Goal: Download file/media

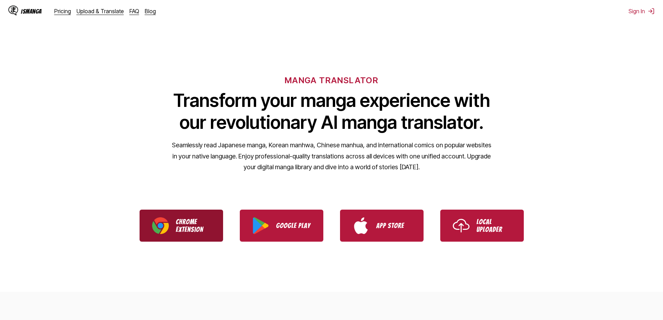
click at [188, 225] on p "Chrome Extension" at bounding box center [193, 225] width 35 height 15
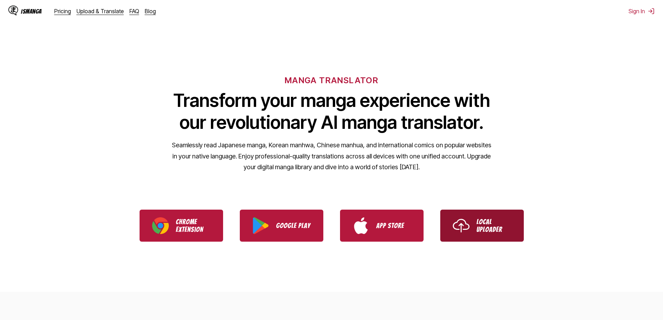
click at [492, 216] on link "Local Uploader" at bounding box center [483, 226] width 84 height 32
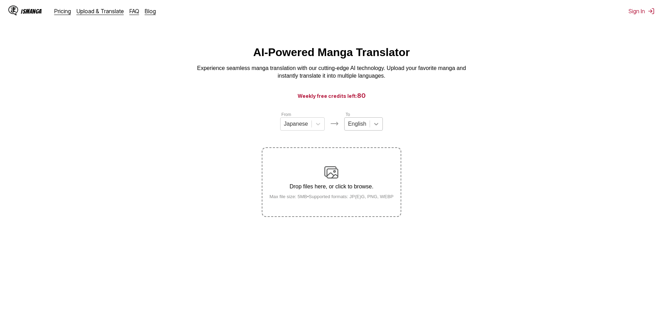
click at [373, 127] on icon at bounding box center [376, 123] width 7 height 7
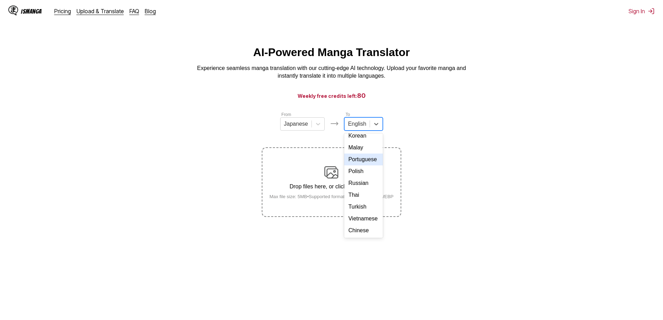
click at [376, 165] on div "Portuguese" at bounding box center [363, 160] width 39 height 12
click at [318, 125] on div at bounding box center [313, 124] width 13 height 13
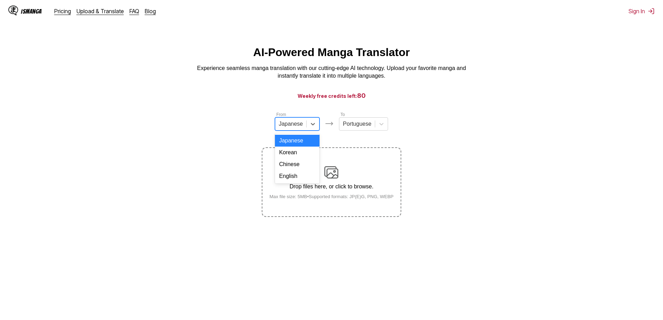
drag, startPoint x: 451, startPoint y: 159, endPoint x: 449, endPoint y: 162, distance: 4.1
click at [451, 159] on section "From 4 results available. Use Up and Down to choose options, press Enter to sel…" at bounding box center [332, 164] width 652 height 106
